Goal: Register for event/course

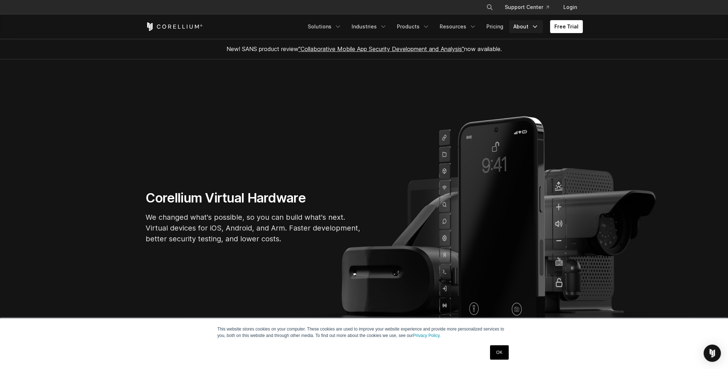
click at [527, 27] on link "About" at bounding box center [526, 26] width 34 height 13
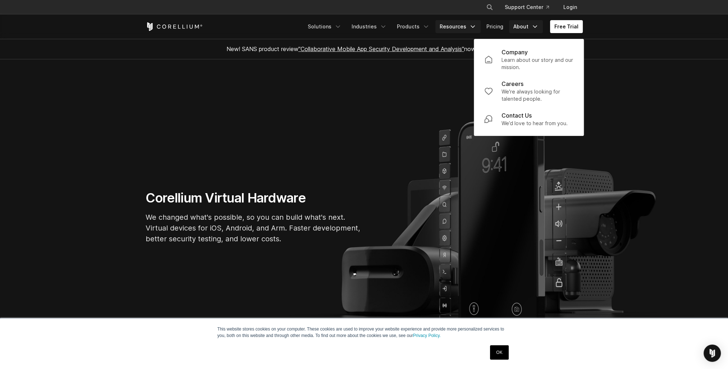
click at [474, 25] on icon "Navigation Menu" at bounding box center [472, 26] width 7 height 7
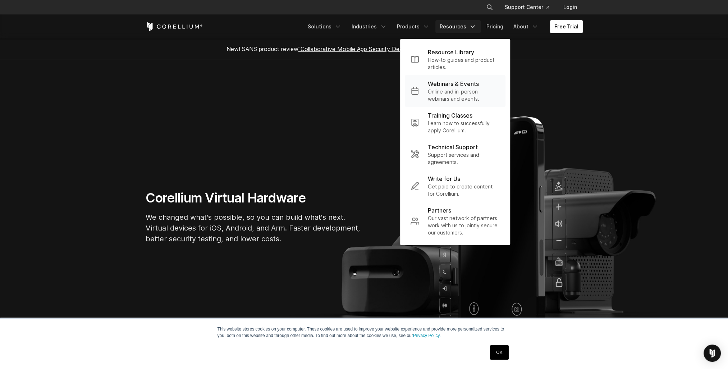
click at [472, 87] on p "Webinars & Events" at bounding box center [453, 83] width 51 height 9
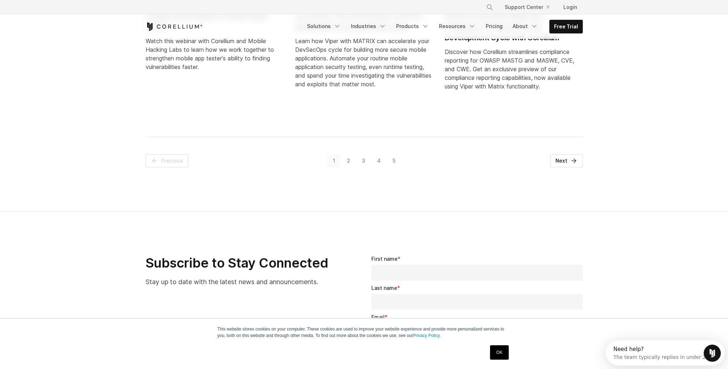
click at [349, 167] on link "2" at bounding box center [348, 160] width 15 height 13
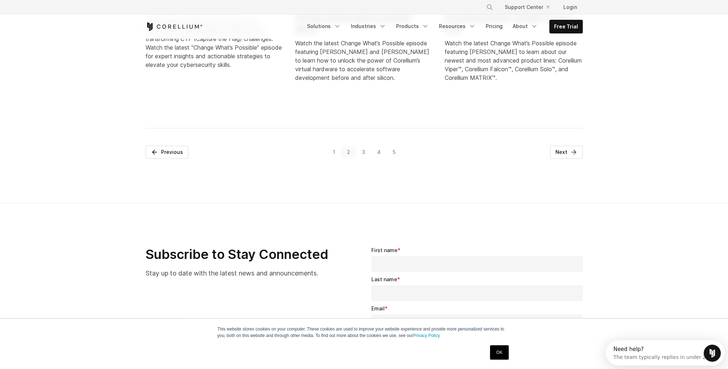
scroll to position [521, 0]
click at [562, 151] on span "Next" at bounding box center [561, 151] width 12 height 7
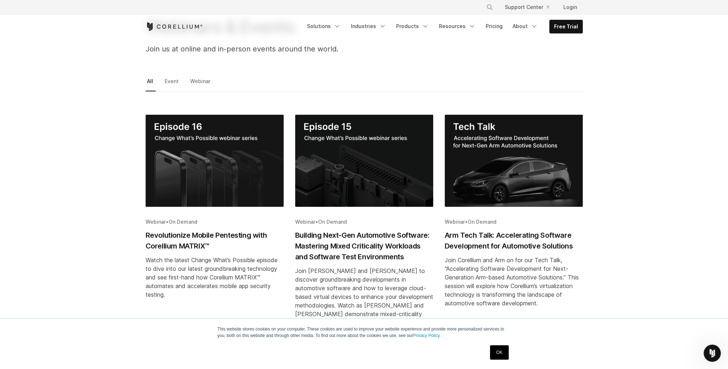
scroll to position [64, 0]
